Goal: Check status: Check status

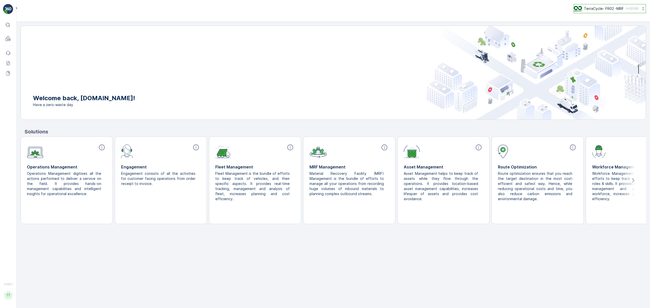
click at [596, 10] on p "TerraCycle- FR02 -MRF" at bounding box center [604, 8] width 40 height 5
type input "aur"
click at [591, 35] on span "America/[GEOGRAPHIC_DATA] (-05:00)" at bounding box center [606, 36] width 58 height 4
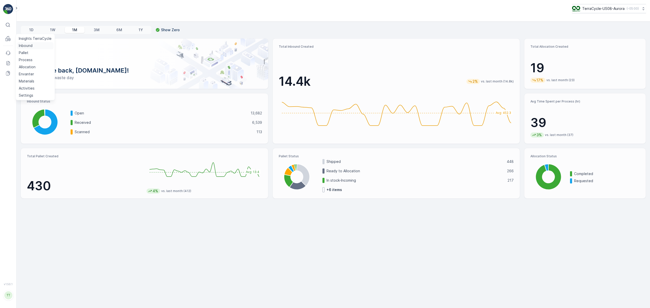
click at [23, 46] on p "Inbound" at bounding box center [26, 45] width 14 height 5
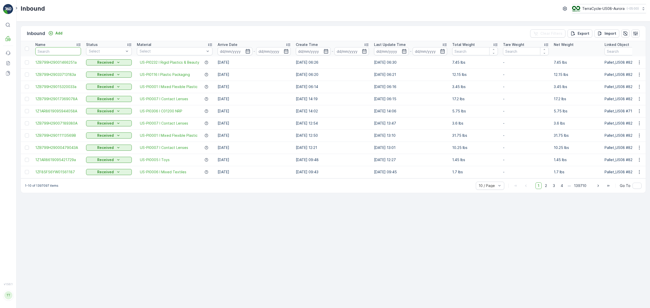
click at [49, 53] on input "text" at bounding box center [58, 51] width 46 height 8
paste input "1Z1AR8619096353999"
type input "1Z1AR8619096353999"
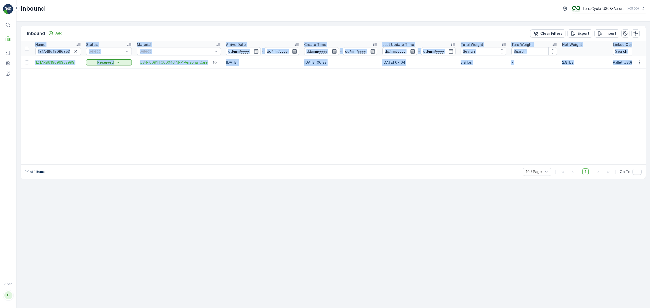
drag, startPoint x: 170, startPoint y: 164, endPoint x: 176, endPoint y: 165, distance: 6.5
click at [176, 164] on div "Name 1Z1AR8619096353999 Status Select Material Select Arrive Date - Create Time…" at bounding box center [333, 102] width 624 height 123
click at [160, 127] on table "Name 1Z1AR8619096353999 Status Select Material Select Arrive Date - Create Time…" at bounding box center [449, 102] width 857 height 123
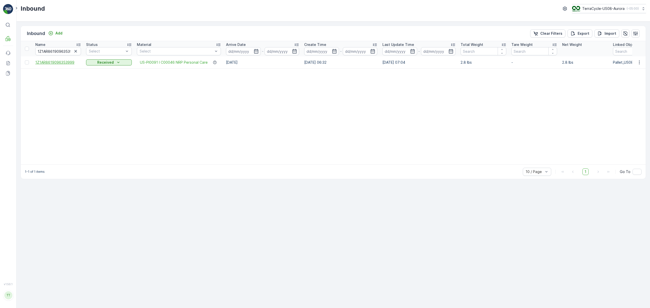
click at [70, 61] on span "1Z1AR8619096353999" at bounding box center [58, 62] width 46 height 5
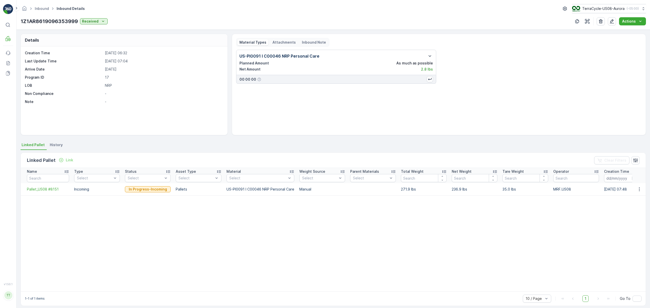
click at [53, 142] on li "History" at bounding box center [57, 145] width 16 height 9
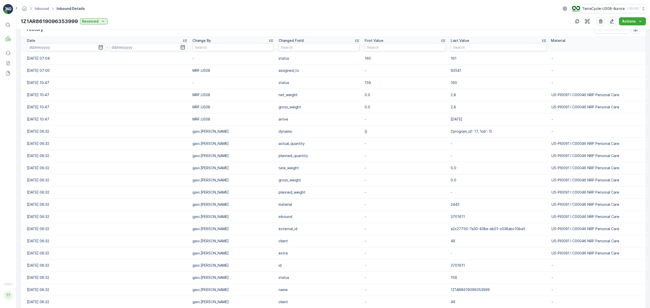
scroll to position [97, 0]
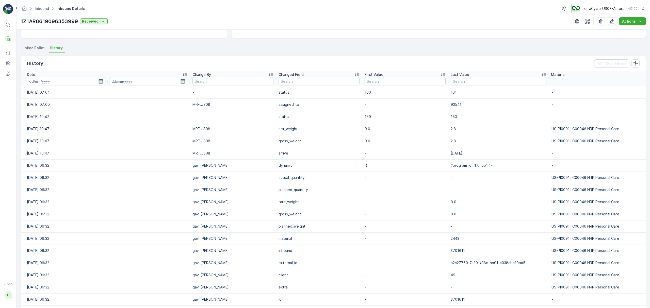
click at [606, 10] on p "TerraCycle-US08-Aurora" at bounding box center [603, 8] width 42 height 5
type input "cyber"
click at [598, 30] on span "TerraCycle-US02 - Cyber Crunch" at bounding box center [603, 31] width 56 height 5
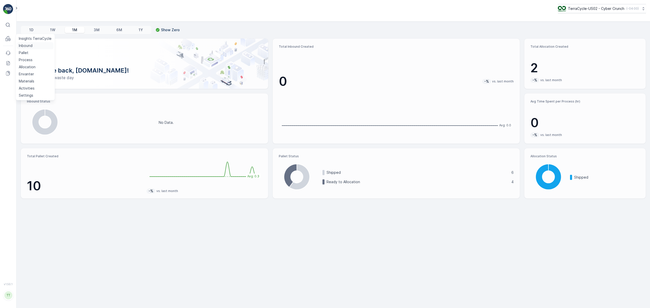
click at [23, 45] on p "Inbound" at bounding box center [26, 45] width 14 height 5
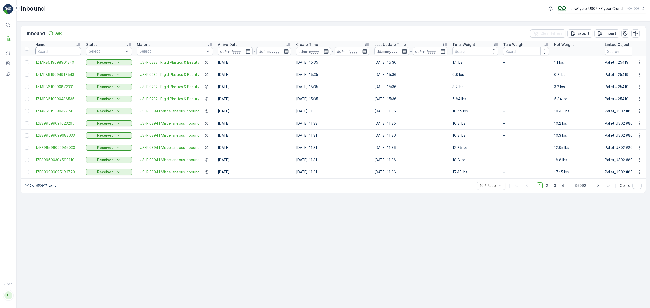
click at [44, 52] on input "text" at bounding box center [58, 51] width 46 height 8
paste input "1Z1AR8619096353999"
type input "1Z1AR8619096353999"
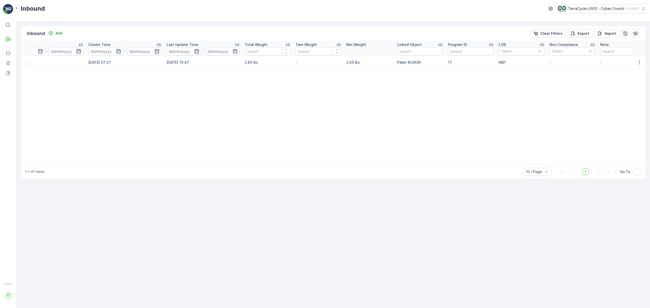
scroll to position [0, 232]
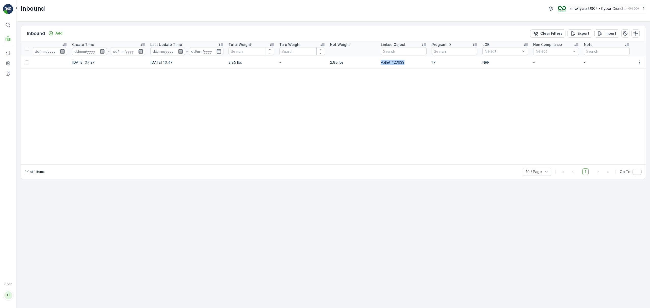
drag, startPoint x: 407, startPoint y: 65, endPoint x: 380, endPoint y: 66, distance: 27.7
click at [380, 66] on td "Pallet #23639" at bounding box center [403, 62] width 51 height 12
copy p "Pallet #23639"
click at [24, 52] on p "Pallet" at bounding box center [24, 52] width 10 height 5
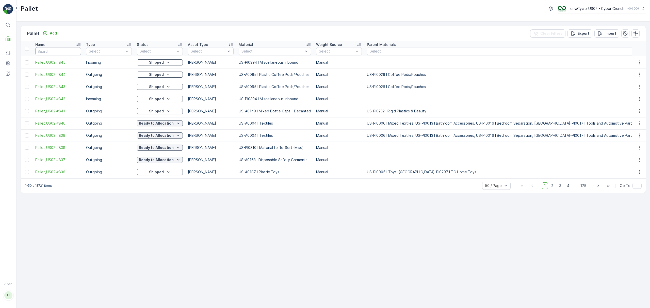
click at [55, 51] on input "text" at bounding box center [58, 51] width 46 height 8
paste input "Pallet #23639"
type input "Pallet #23639"
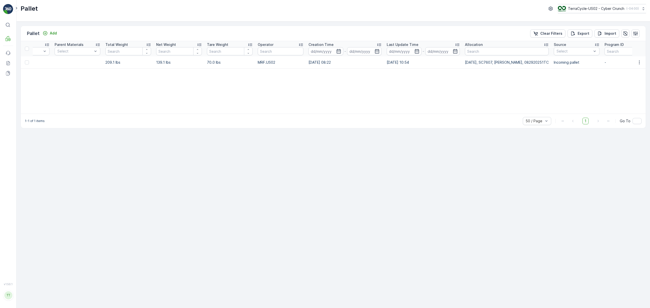
scroll to position [0, 410]
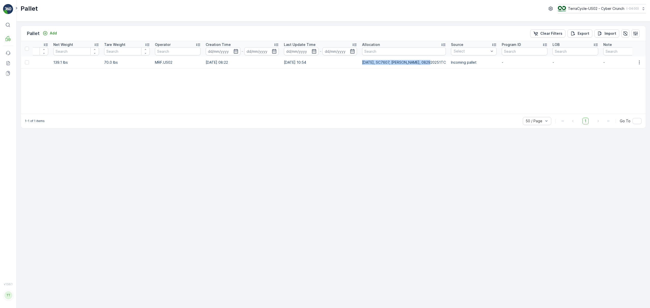
drag, startPoint x: 361, startPoint y: 62, endPoint x: 427, endPoint y: 64, distance: 65.2
click at [427, 64] on td "9/2/25, SC7607, Aurora, 082920251TC" at bounding box center [403, 62] width 89 height 12
copy p "9/2/25, SC7607, Aurora, 082920251TC"
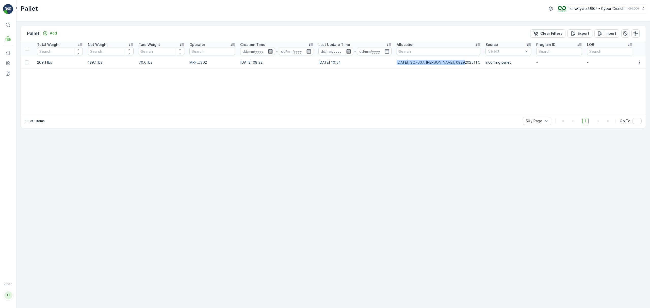
scroll to position [0, 378]
copy p "9/2/25, SC7607, Aurora, 082920251TC"
click at [29, 66] on p "Allocation" at bounding box center [27, 66] width 17 height 5
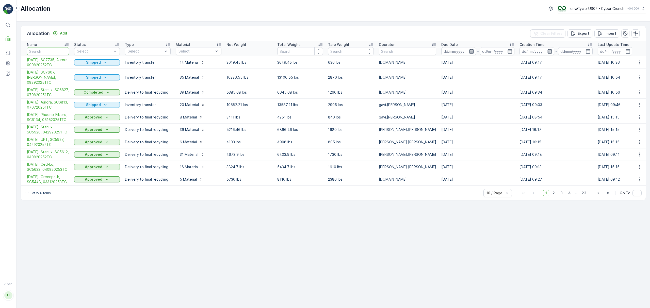
click at [40, 50] on input "text" at bounding box center [48, 51] width 42 height 8
paste input "9/2/25, SC7607, Aurora, 082920251TC"
type input "9/2/25, SC7607, Aurora, 082920251TC"
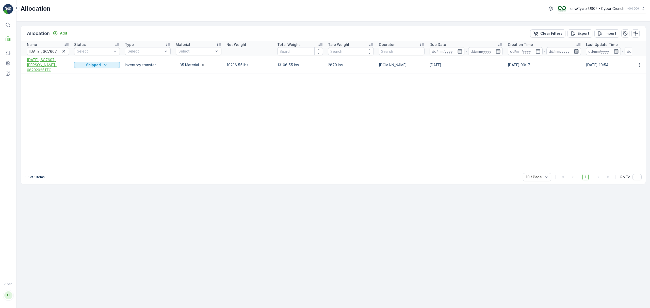
click at [47, 61] on span "9/2/25, SC7607, Aurora, 082920251TC" at bounding box center [48, 64] width 42 height 15
